Goal: Check status: Check status

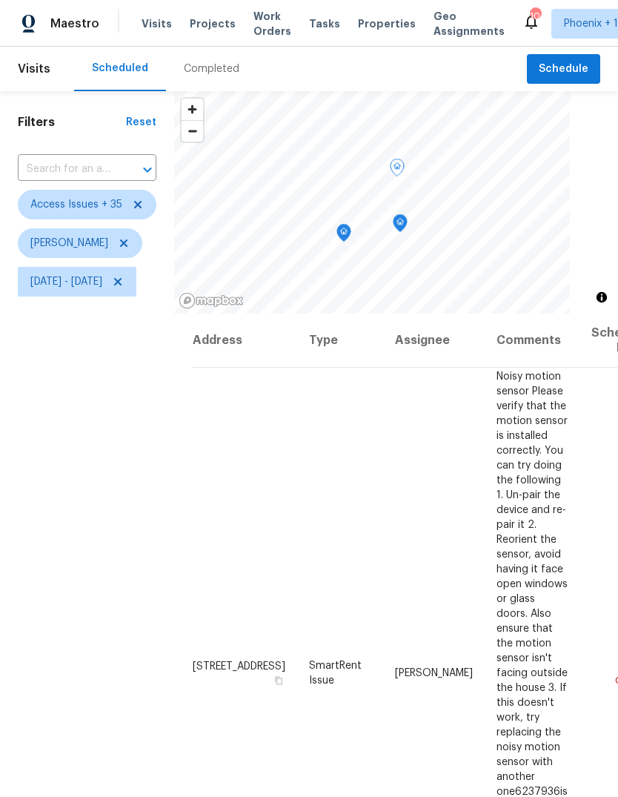
scroll to position [249, 0]
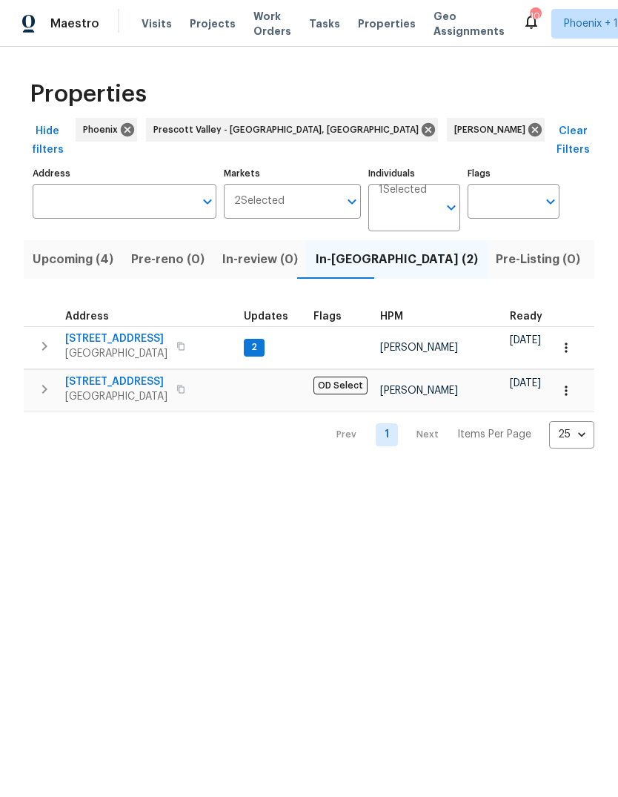
click at [47, 337] on icon "button" at bounding box center [45, 346] width 18 height 18
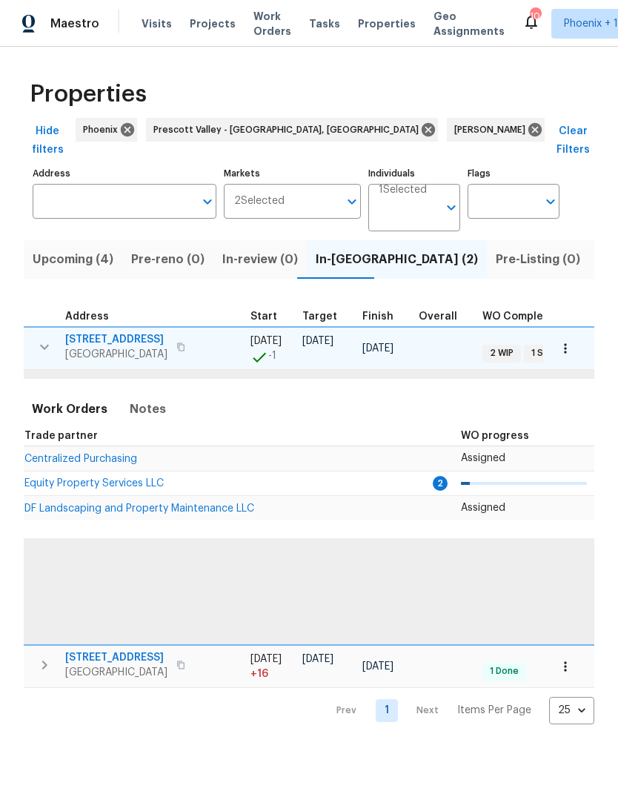
scroll to position [0, 315]
click at [101, 478] on span "Equity Property Services LLC" at bounding box center [97, 483] width 139 height 10
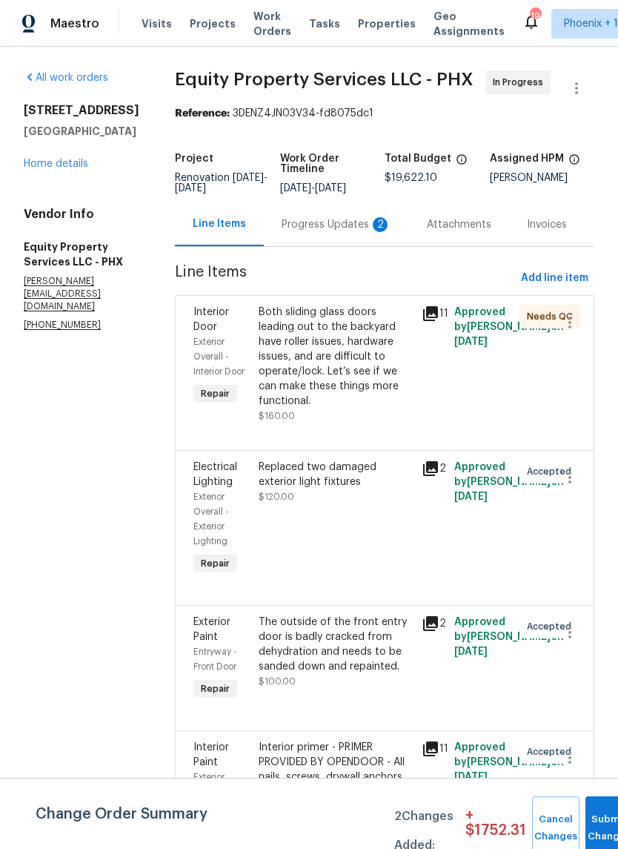
click at [300, 221] on div "Progress Updates 2" at bounding box center [337, 224] width 110 height 15
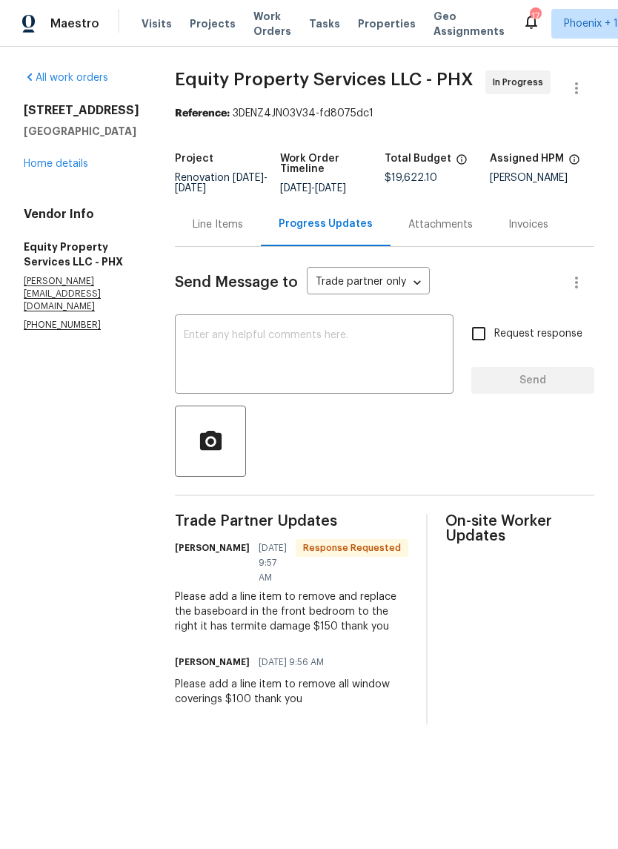
click at [214, 232] on div "Line Items" at bounding box center [218, 224] width 50 height 15
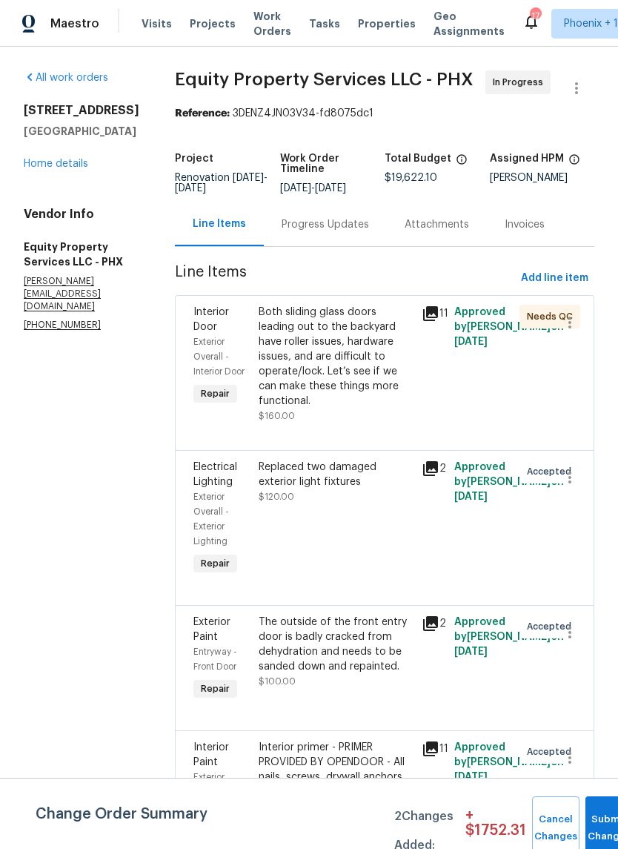
click at [290, 239] on div "Progress Updates" at bounding box center [325, 224] width 123 height 44
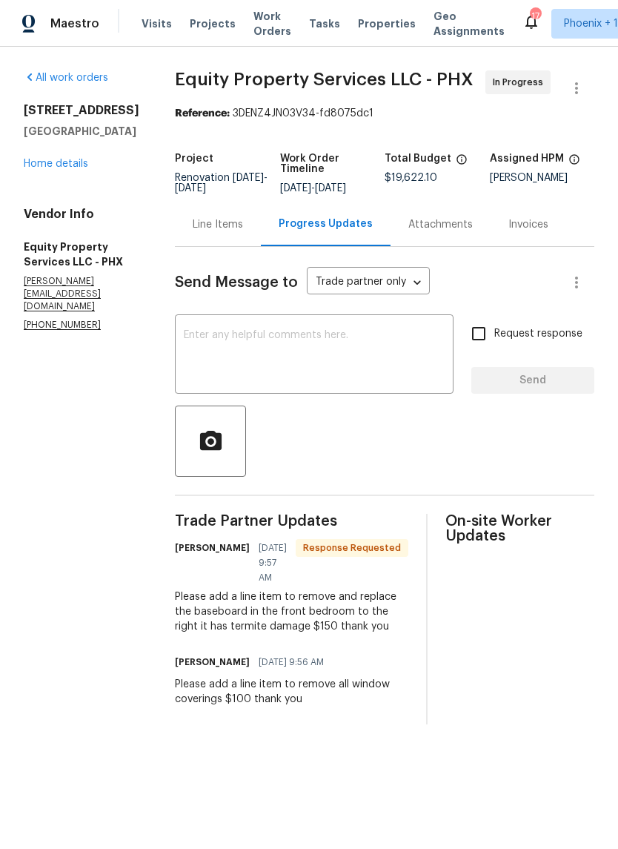
click at [222, 232] on div "Line Items" at bounding box center [218, 224] width 50 height 15
